Goal: Task Accomplishment & Management: Use online tool/utility

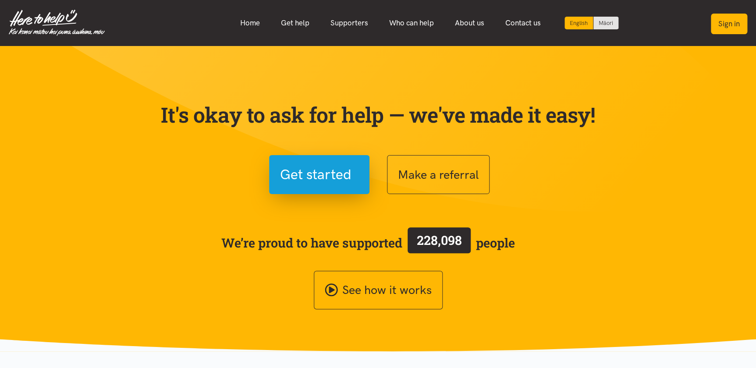
click at [732, 23] on button "Sign in" at bounding box center [729, 24] width 36 height 21
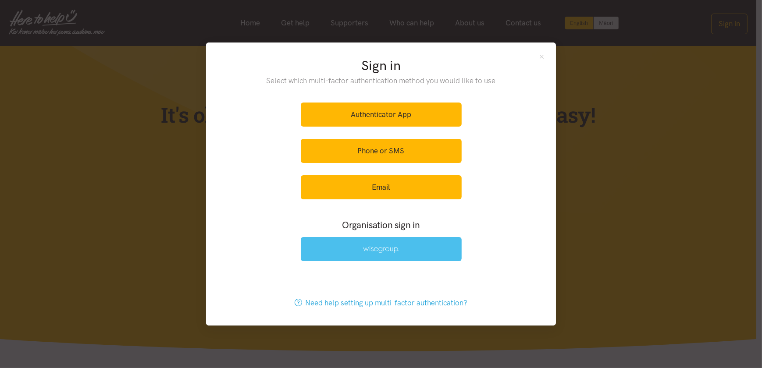
click at [377, 250] on img at bounding box center [381, 249] width 36 height 7
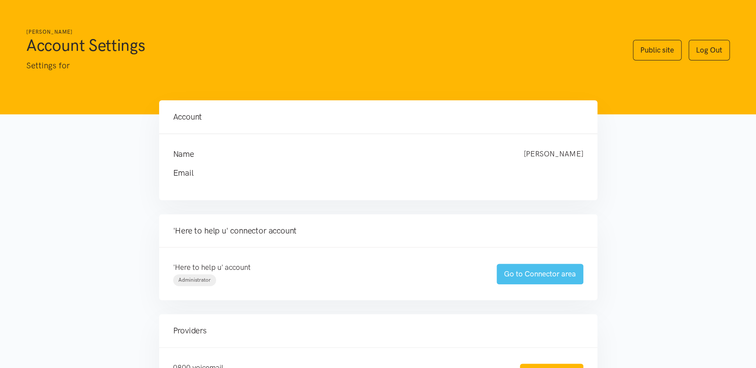
click at [537, 273] on link "Go to Connector area" at bounding box center [540, 274] width 87 height 21
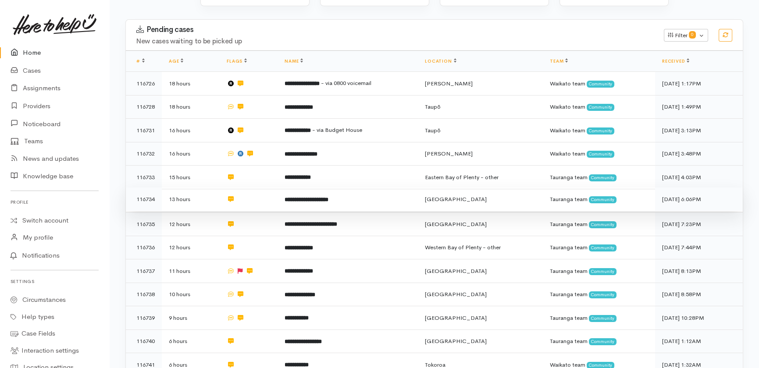
scroll to position [35, 0]
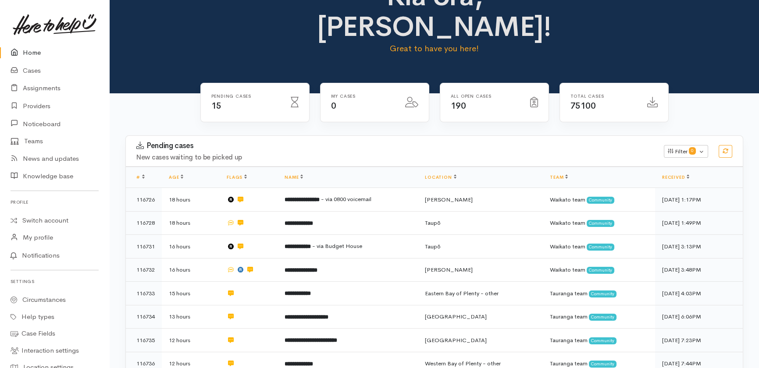
click at [30, 50] on link "Home" at bounding box center [54, 53] width 109 height 18
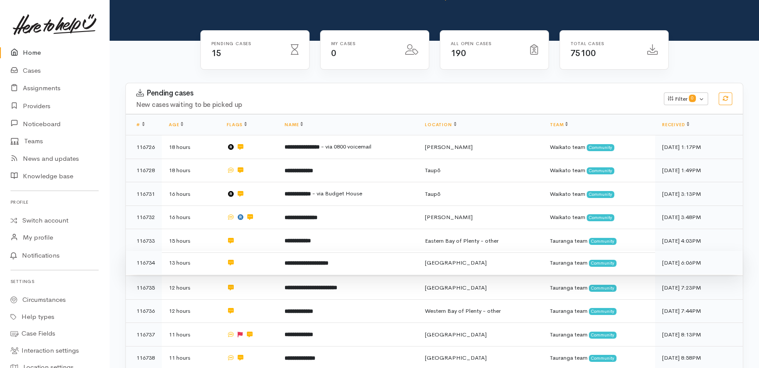
scroll to position [79, 0]
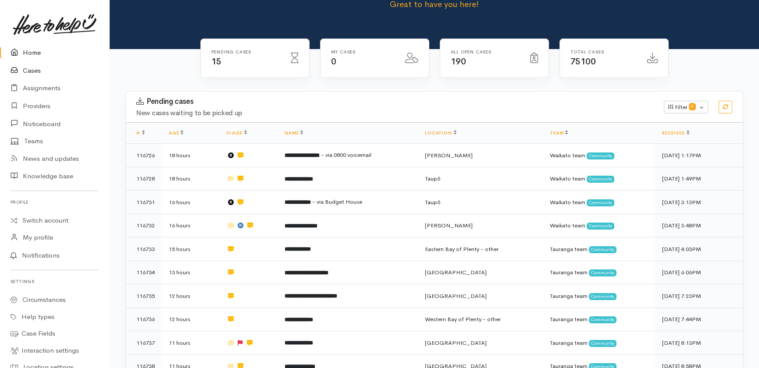
click at [35, 70] on link "Cases" at bounding box center [54, 71] width 109 height 18
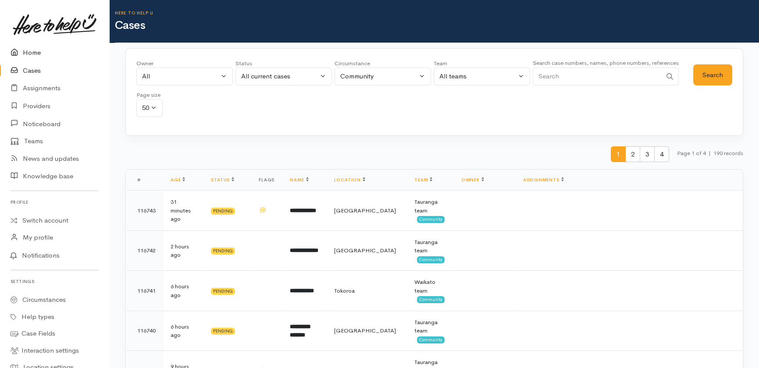
click at [30, 50] on link "Home" at bounding box center [54, 53] width 109 height 18
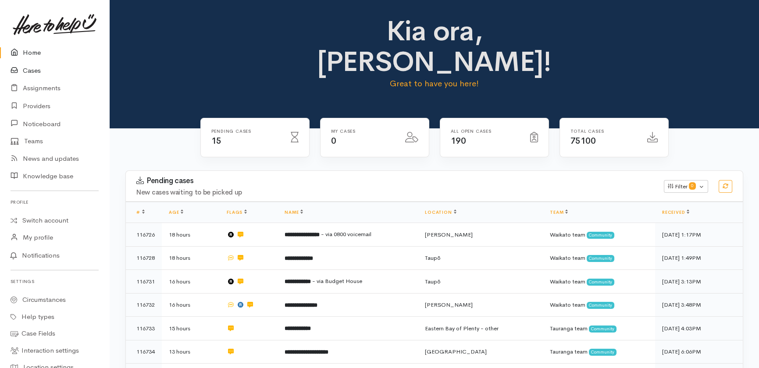
click at [35, 70] on link "Cases" at bounding box center [54, 71] width 109 height 18
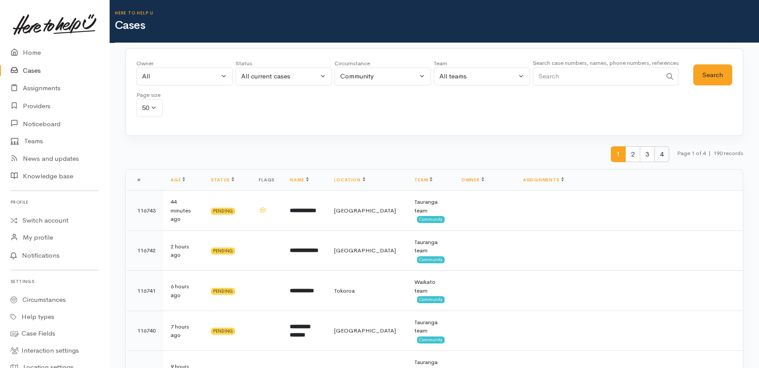
click at [659, 155] on span "4" at bounding box center [661, 154] width 15 height 16
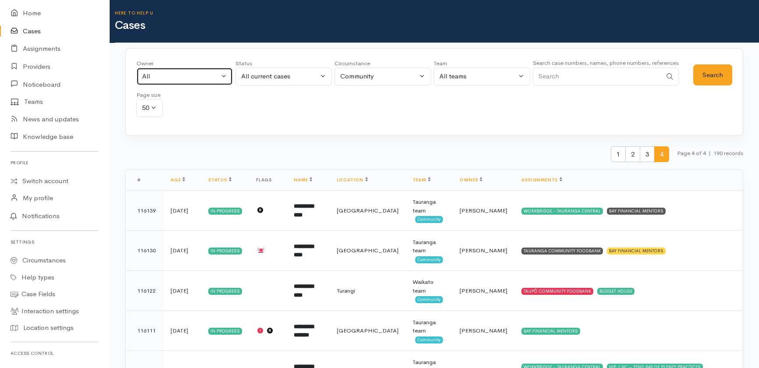
click at [175, 78] on div "All" at bounding box center [180, 76] width 77 height 10
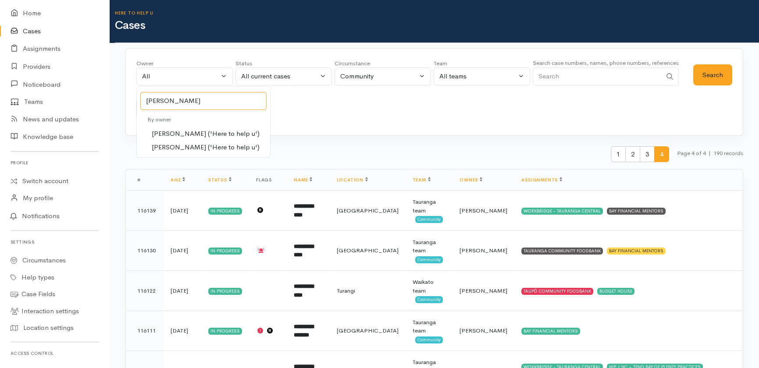
type input "dean"
click at [178, 149] on span "Dean Silva ('Here to help u')" at bounding box center [206, 147] width 108 height 10
select select "2091"
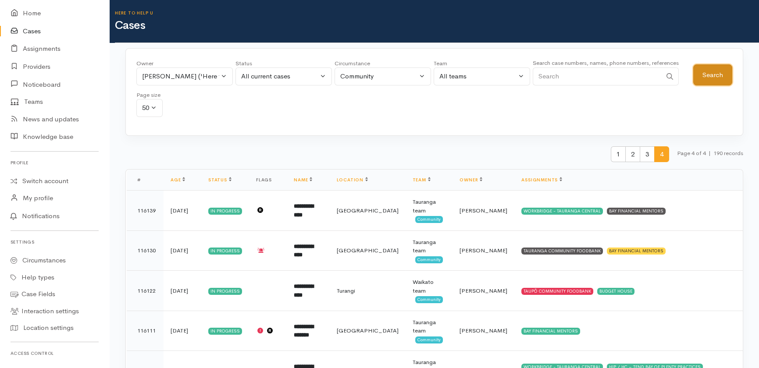
click at [712, 78] on button "Search" at bounding box center [712, 74] width 39 height 21
